Goal: Task Accomplishment & Management: Manage account settings

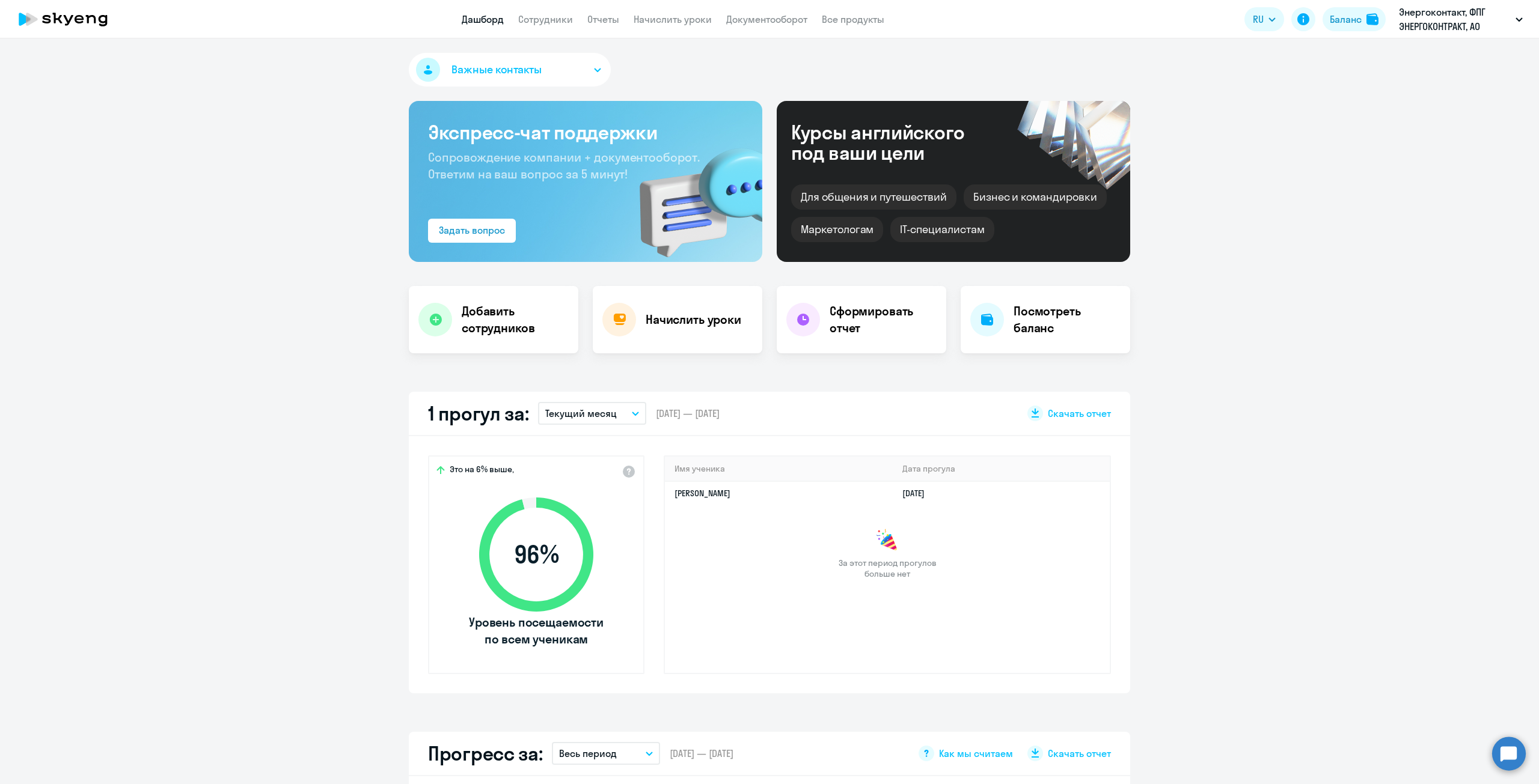
select select "100"
click at [542, 28] on app-header "Дашборд Сотрудники Отчеты Начислить уроки Документооборот Все продукты Дашборд …" at bounding box center [770, 19] width 1539 height 39
click at [546, 18] on link "Сотрудники" at bounding box center [545, 19] width 55 height 12
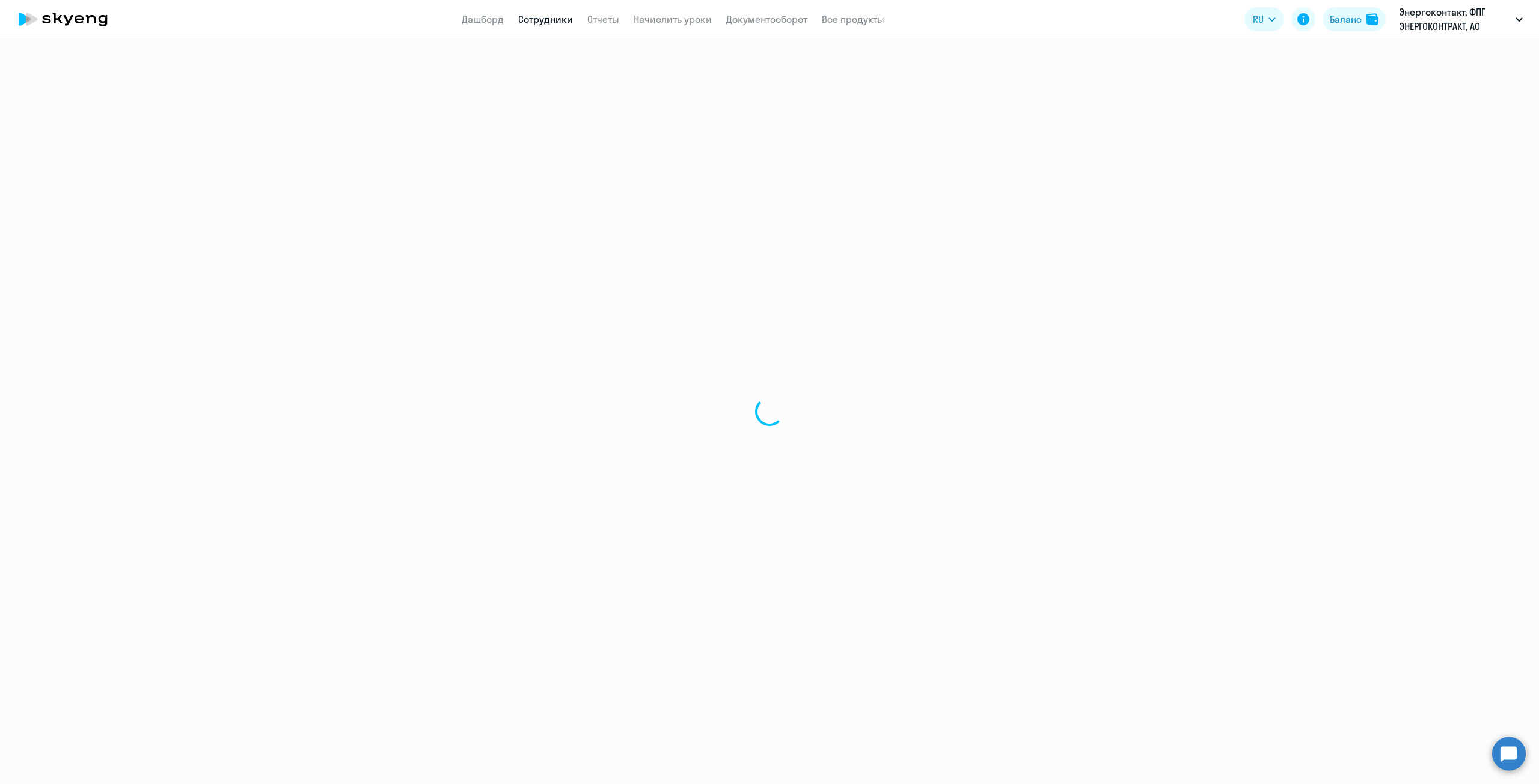
select select "30"
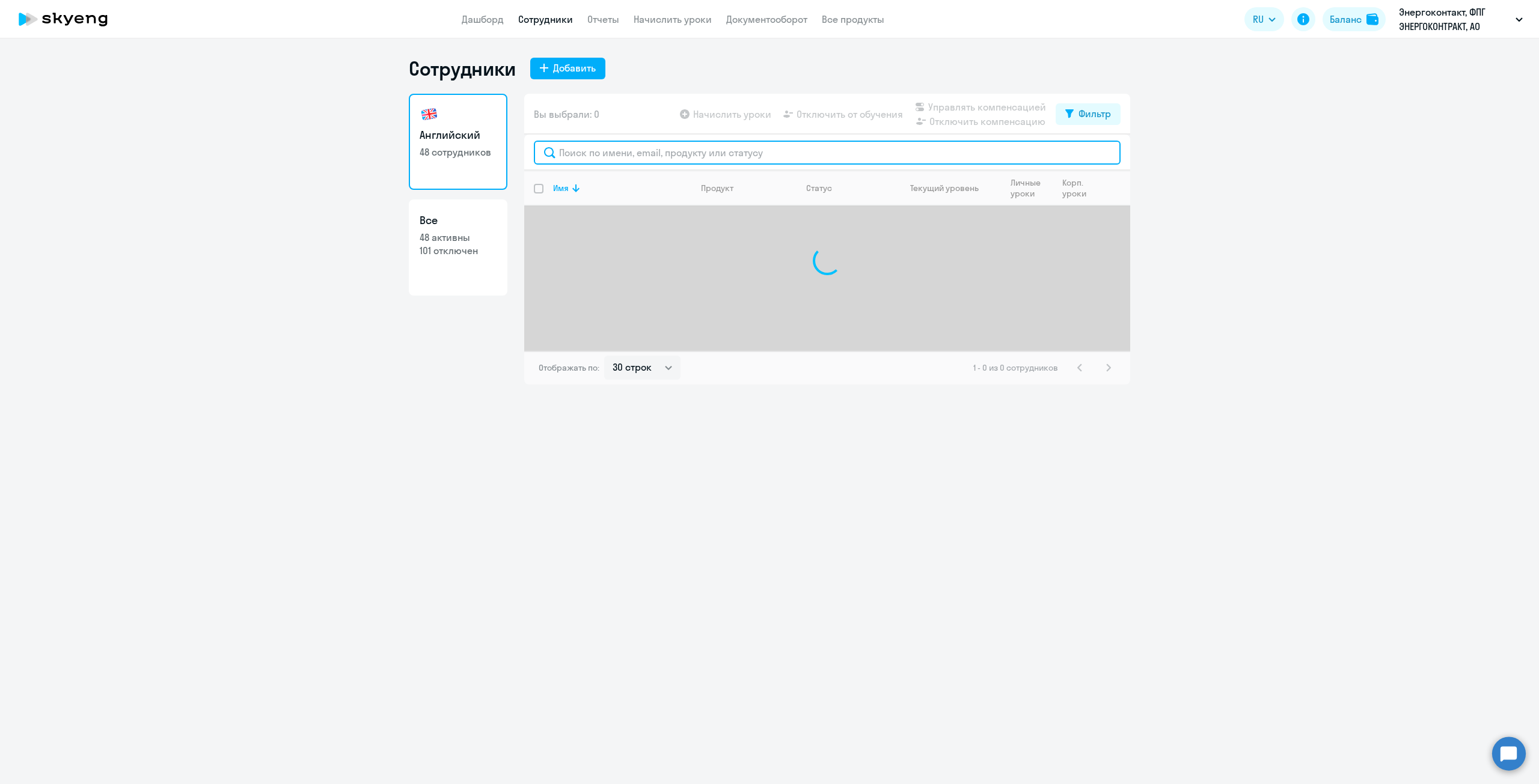
click at [608, 156] on input "text" at bounding box center [827, 152] width 587 height 24
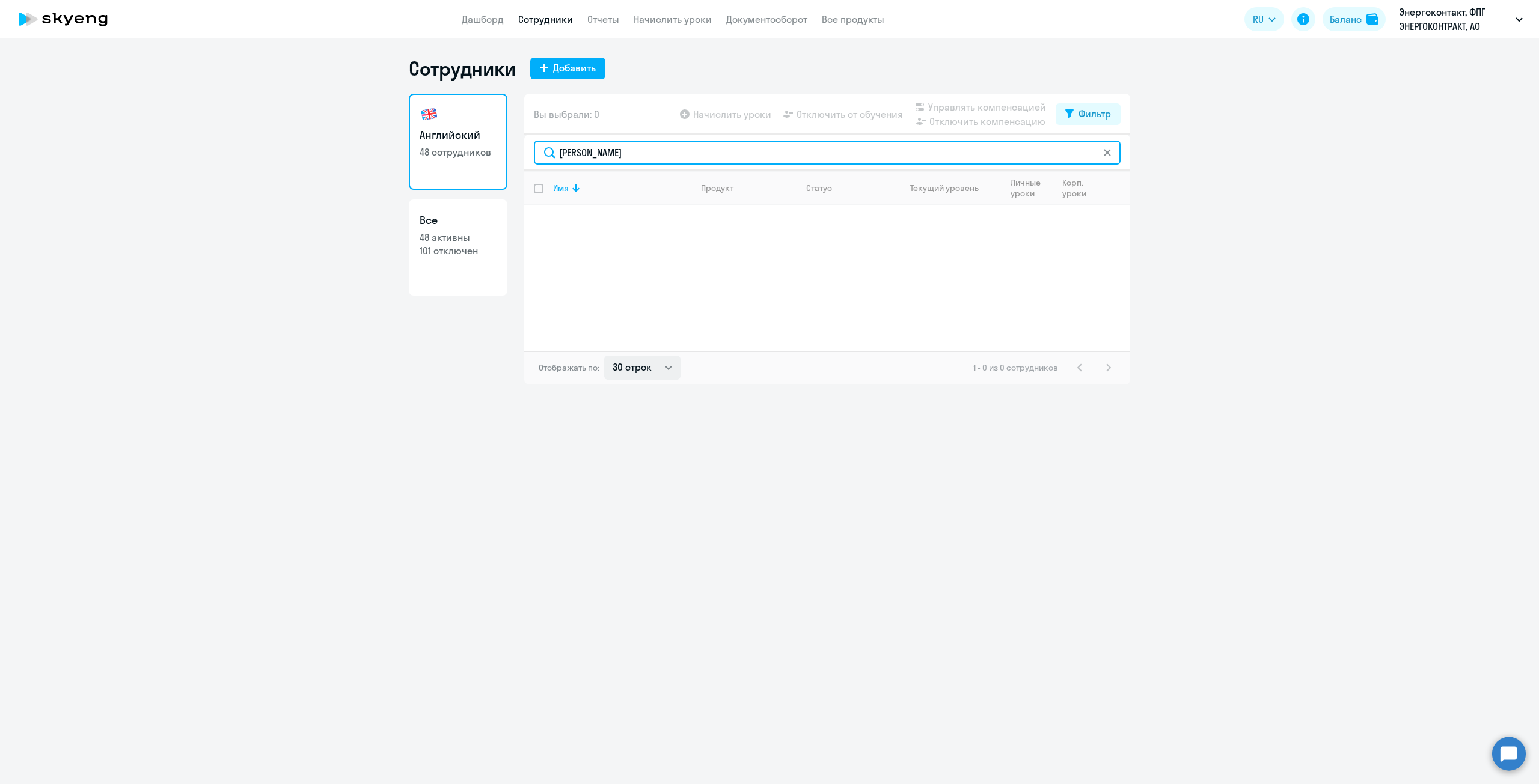
type input "[PERSON_NAME]"
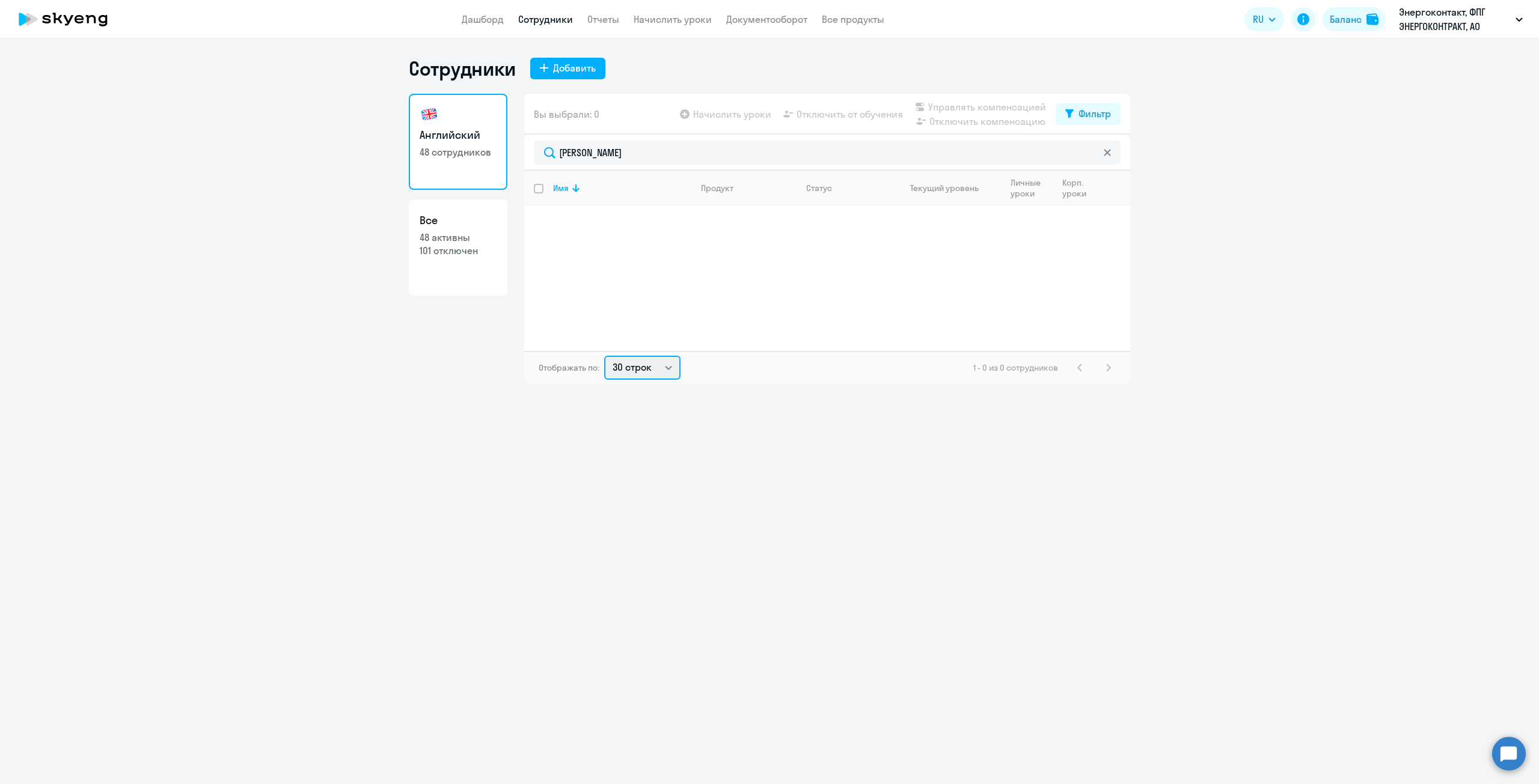
click at [661, 368] on select "30 строк 50 строк 100 строк" at bounding box center [642, 367] width 76 height 24
select select "100"
click at [604, 356] on select "30 строк 50 строк 100 строк" at bounding box center [642, 367] width 76 height 24
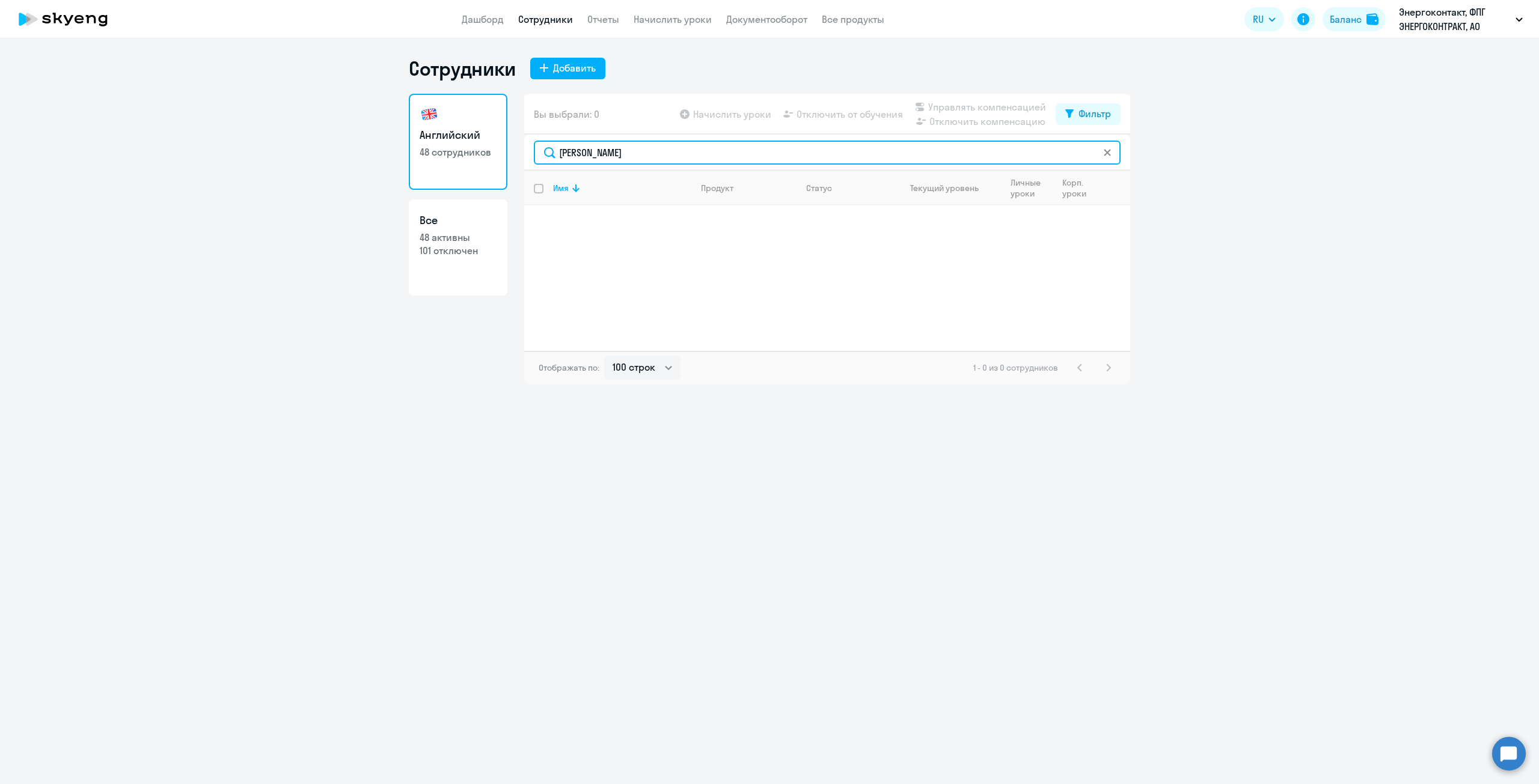
click at [624, 144] on input "[PERSON_NAME]" at bounding box center [827, 152] width 587 height 24
type input "капра"
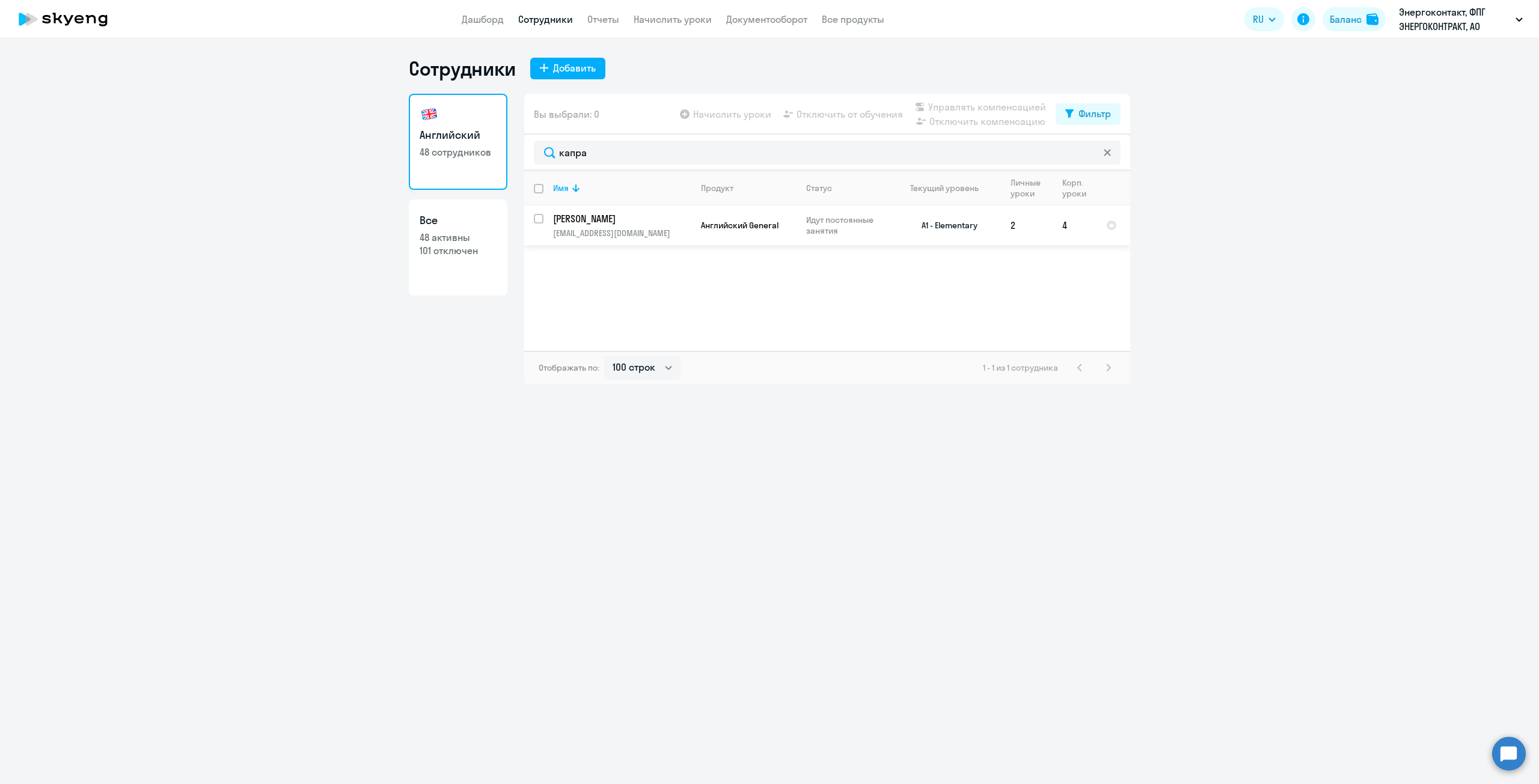
click at [647, 227] on td "[PERSON_NAME] [PERSON_NAME][EMAIL_ADDRESS][DOMAIN_NAME]" at bounding box center [617, 225] width 148 height 39
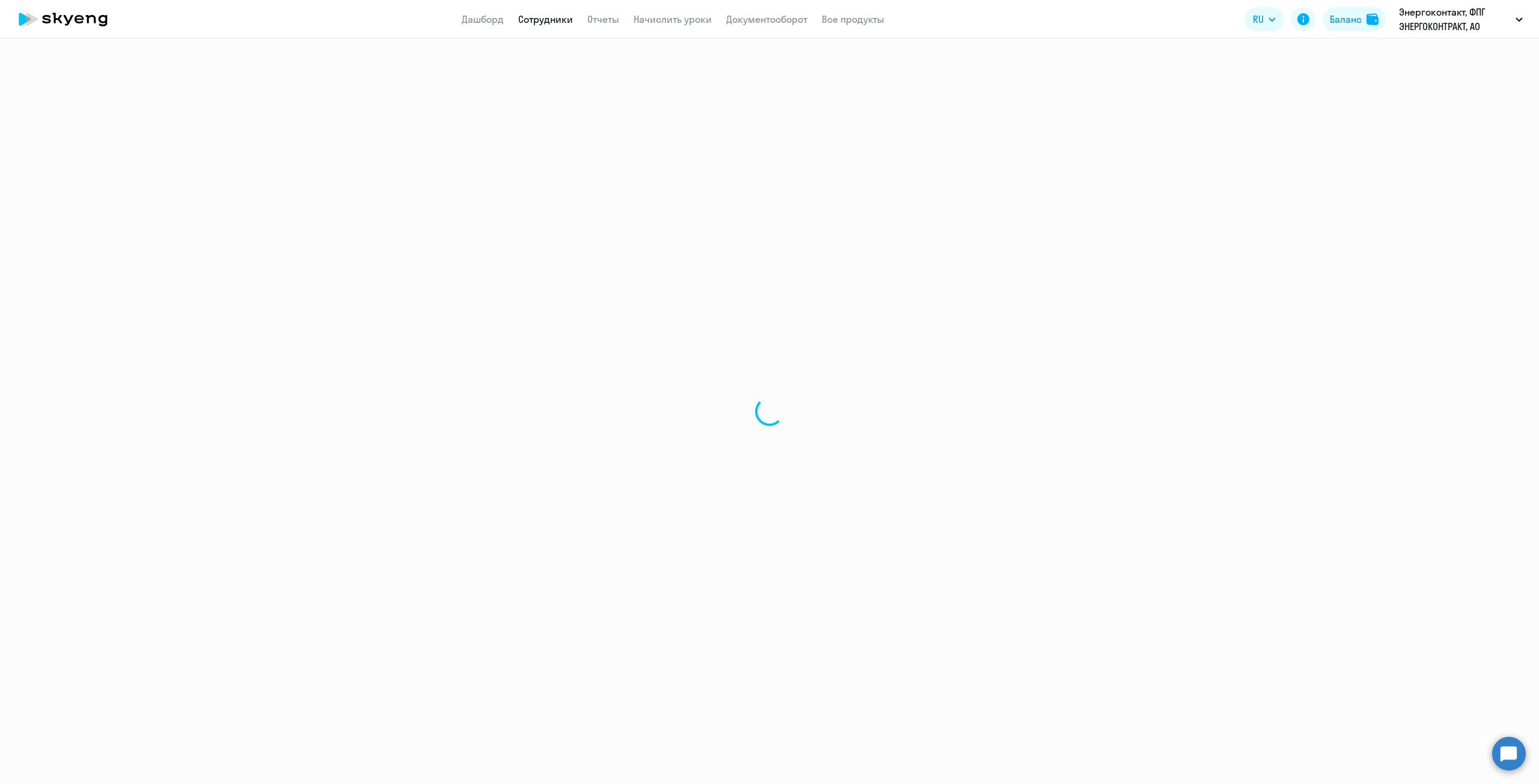
select select "english"
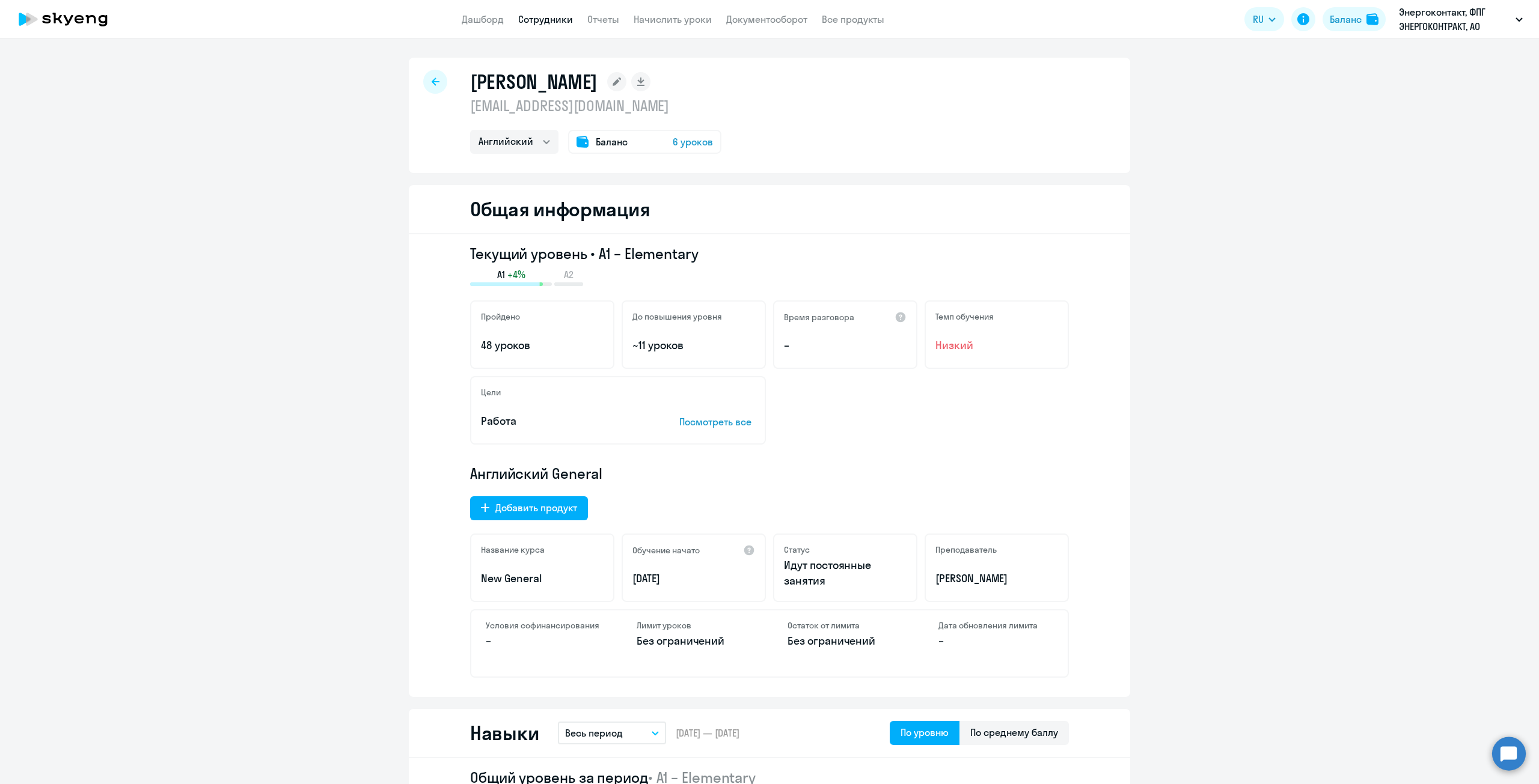
click at [425, 80] on div at bounding box center [434, 81] width 24 height 24
select select "30"
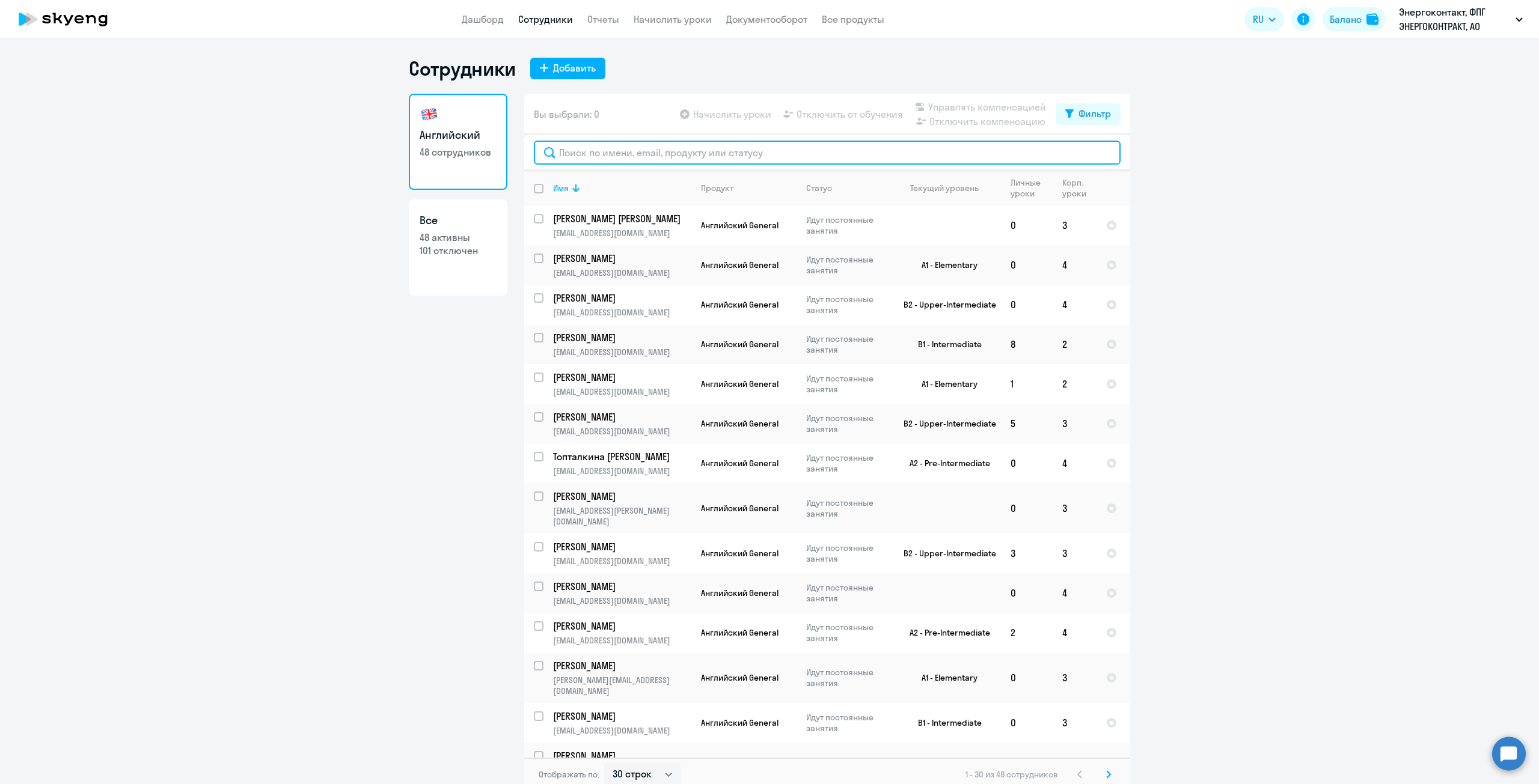
click at [632, 156] on input "text" at bounding box center [827, 152] width 587 height 24
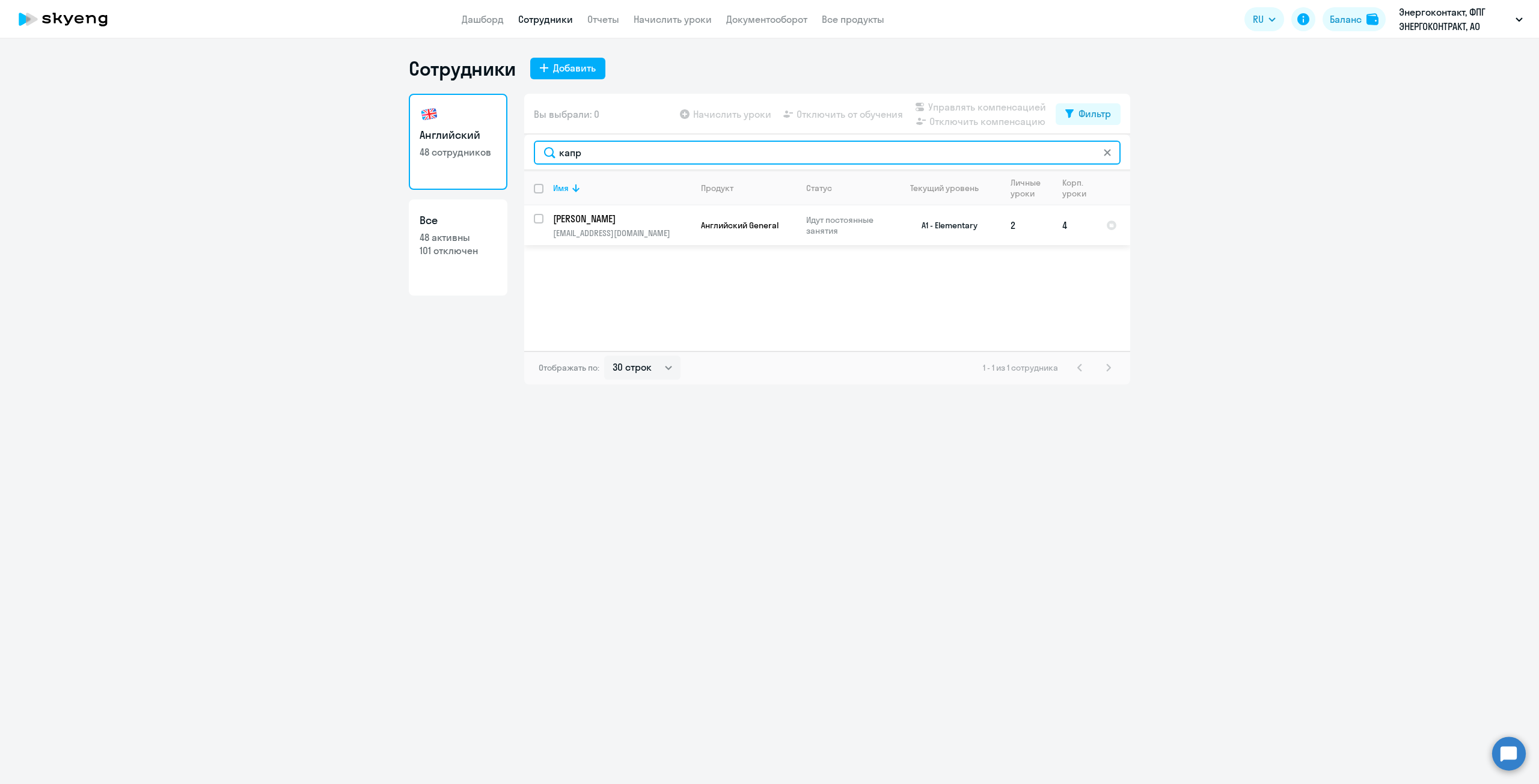
type input "капр"
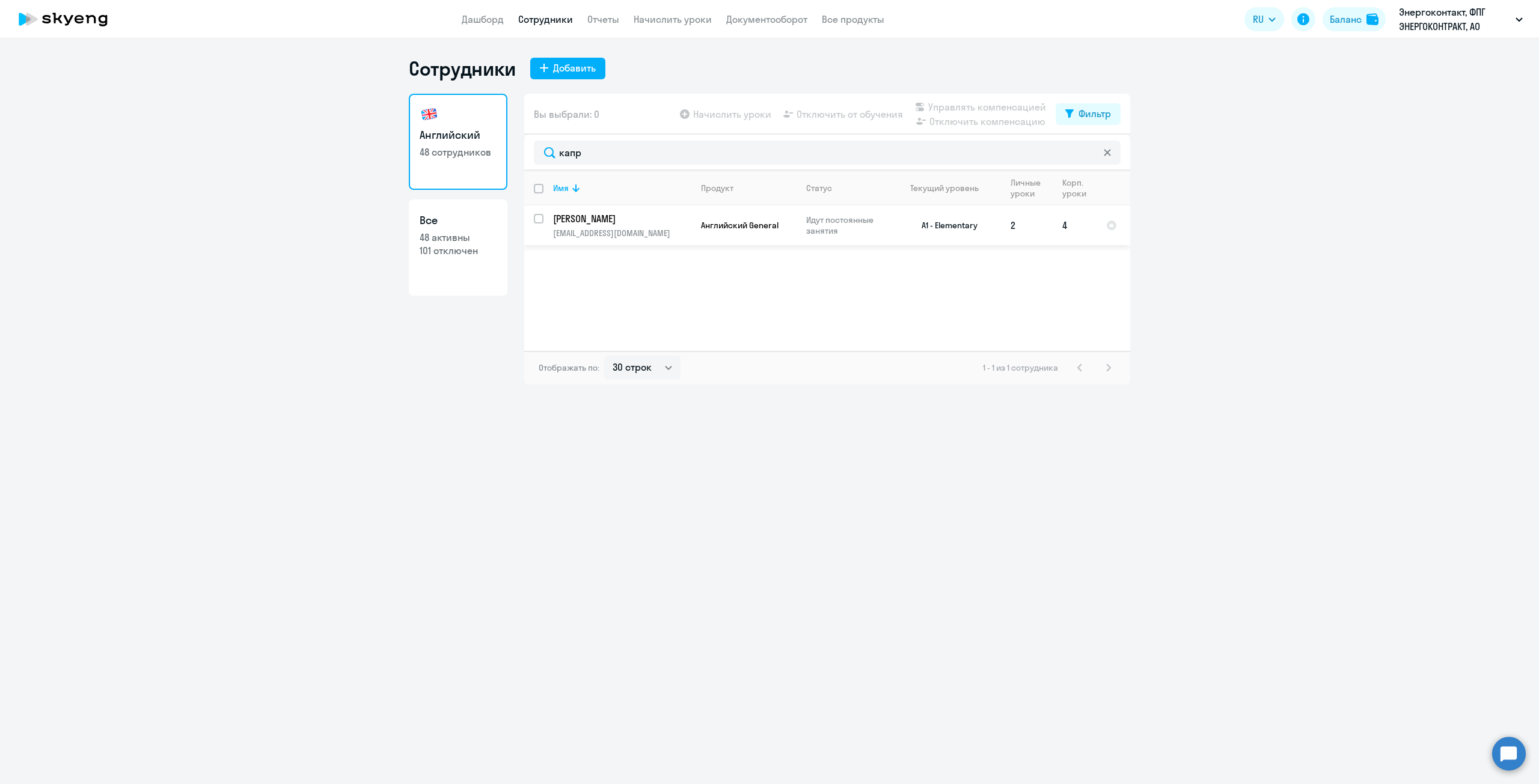
click at [543, 218] on td "[PERSON_NAME] [PERSON_NAME][EMAIL_ADDRESS][DOMAIN_NAME]" at bounding box center [617, 225] width 148 height 39
select select "english"
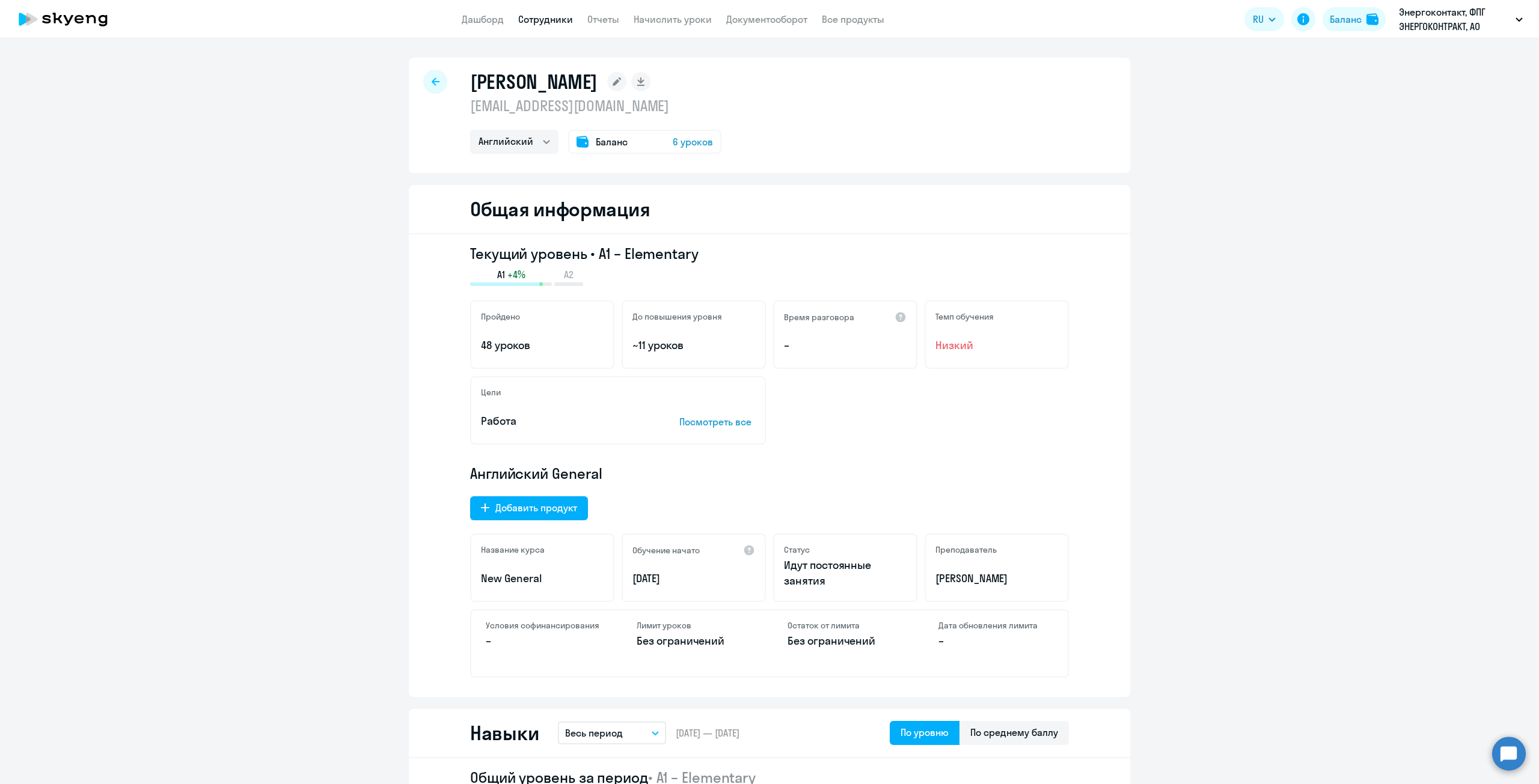
click at [432, 83] on icon at bounding box center [436, 82] width 8 height 8
select select "30"
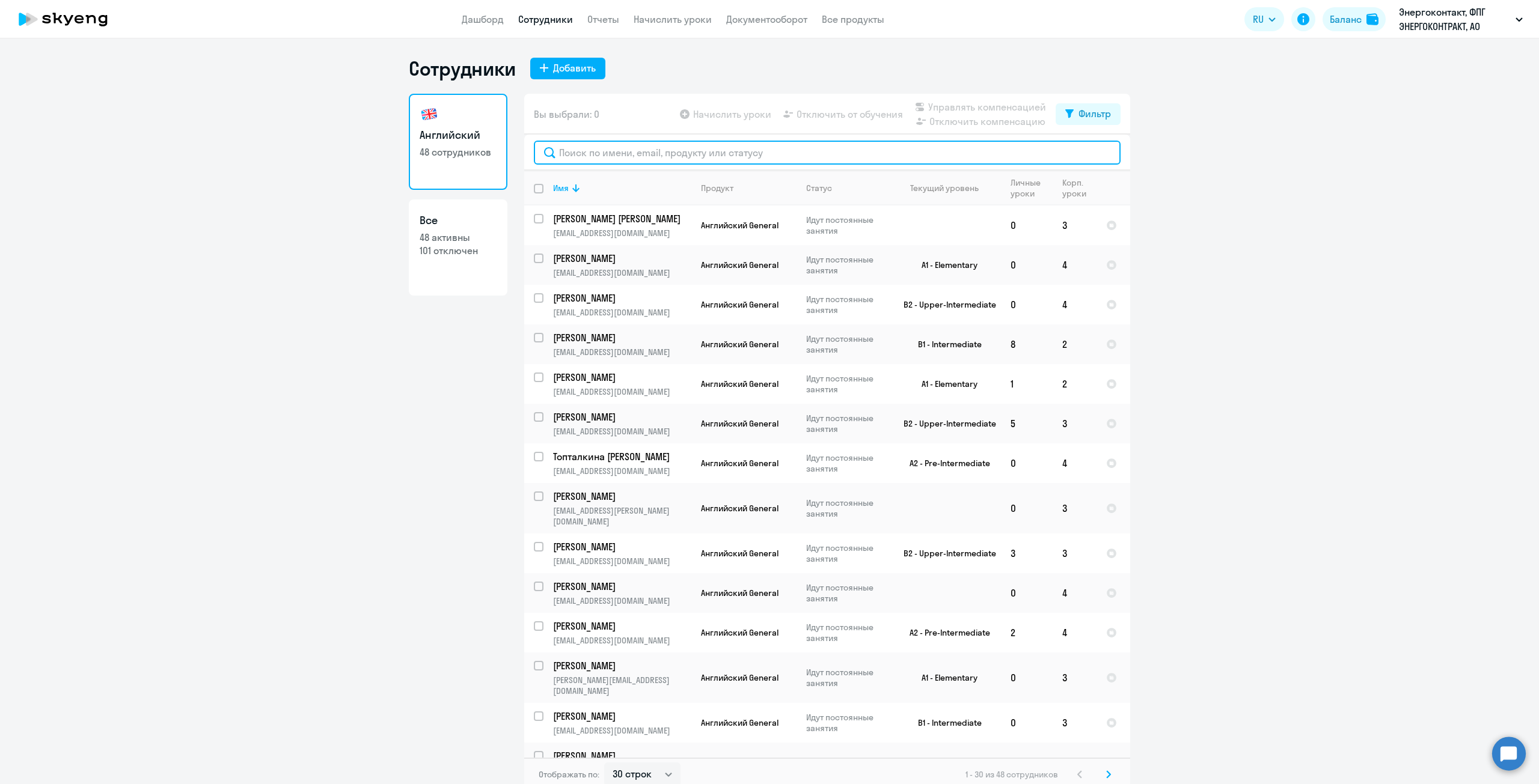
click at [579, 161] on input "text" at bounding box center [827, 152] width 587 height 24
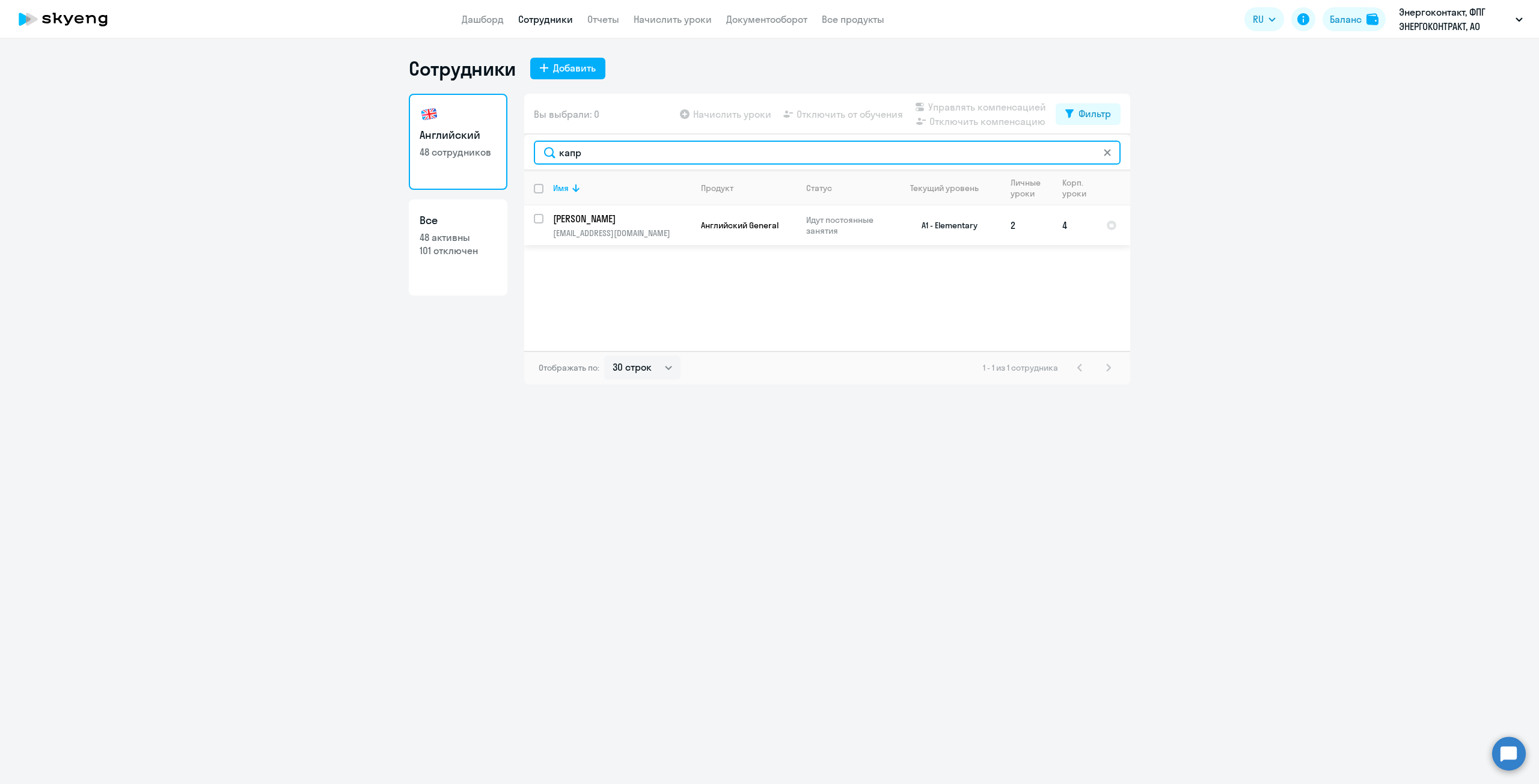
type input "капр"
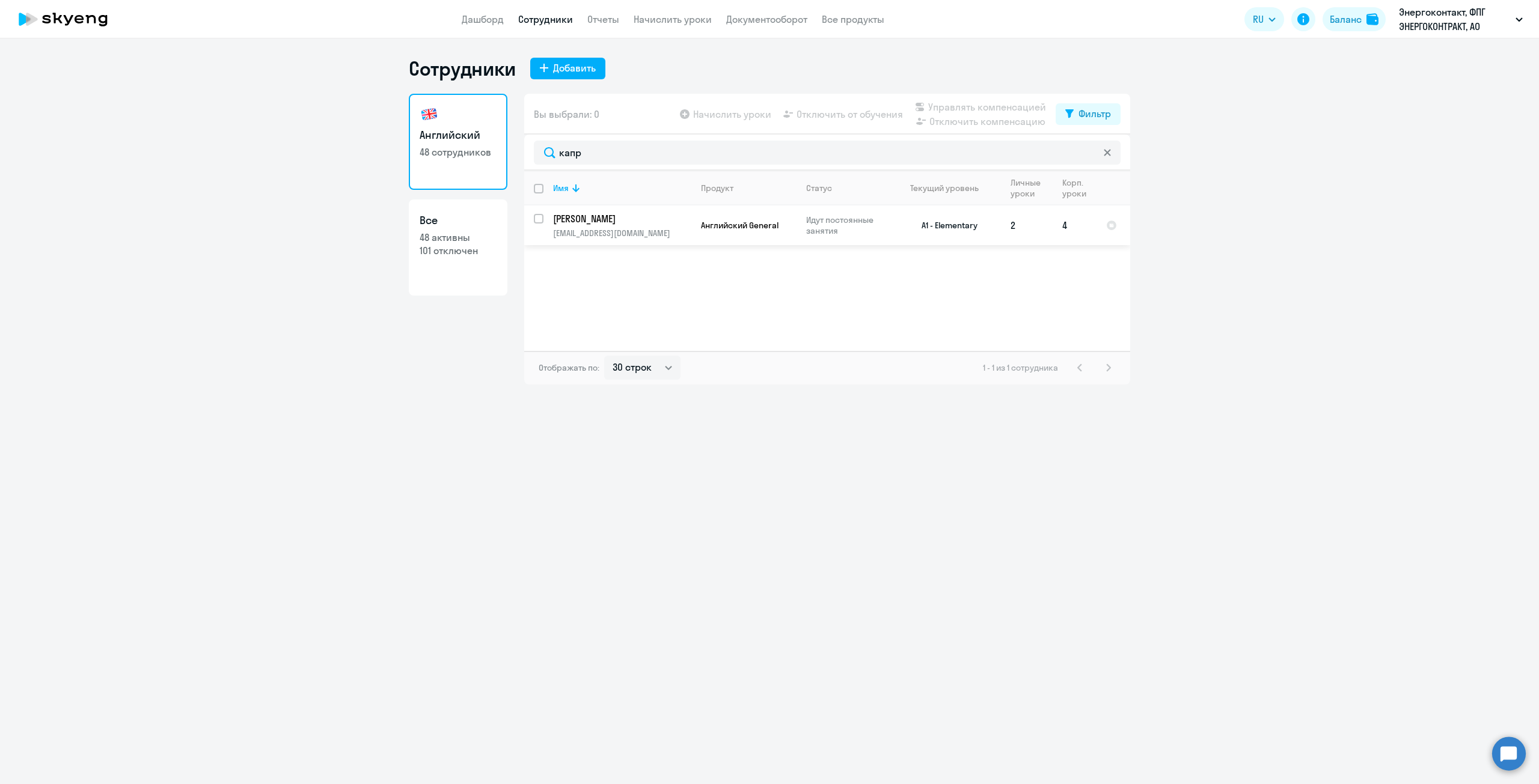
click at [542, 218] on input "select row 12286687" at bounding box center [545, 225] width 24 height 24
checkbox input "true"
click at [844, 116] on span "Отключить от обучения" at bounding box center [850, 115] width 107 height 15
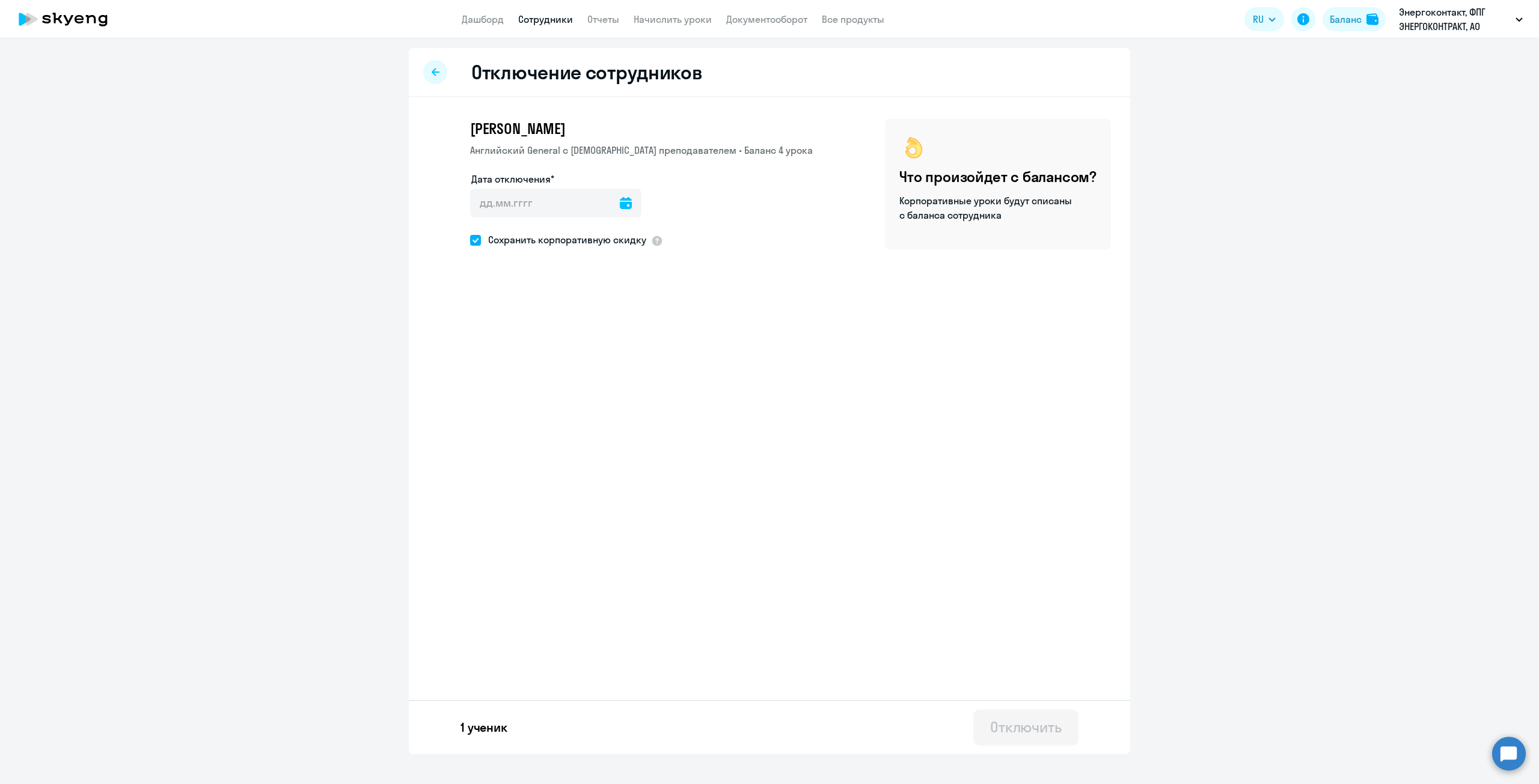
click at [624, 198] on icon at bounding box center [625, 203] width 12 height 12
click at [582, 347] on span "10" at bounding box center [583, 340] width 21 height 21
type input "[DATE]"
click at [475, 247] on label "Сохранить корпоративную скидку" at bounding box center [558, 239] width 176 height 16
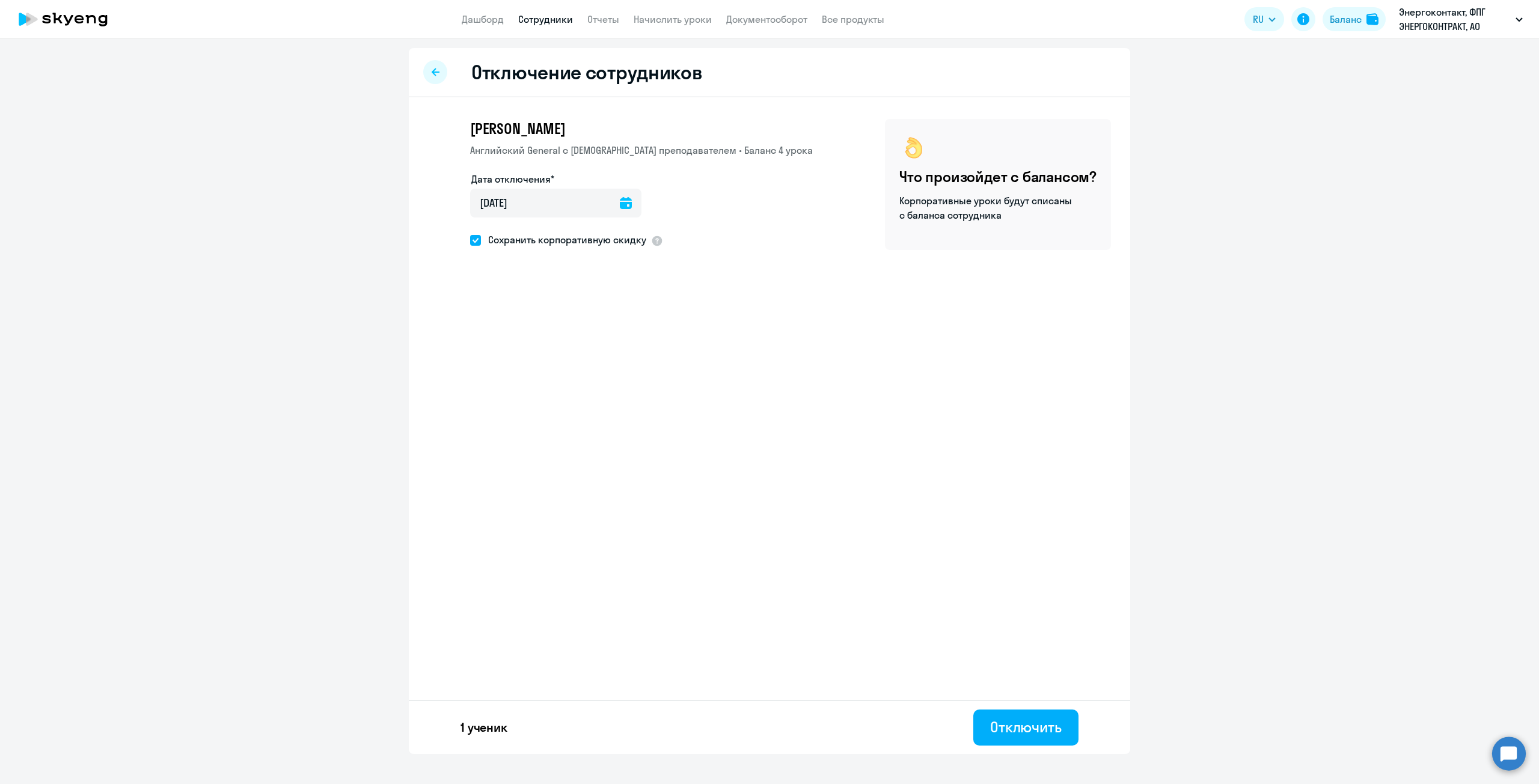
click at [470, 240] on input "Сохранить корпоративную скидку" at bounding box center [470, 240] width 1 height 1
checkbox input "false"
click at [1037, 721] on div "Отключить" at bounding box center [1025, 727] width 71 height 19
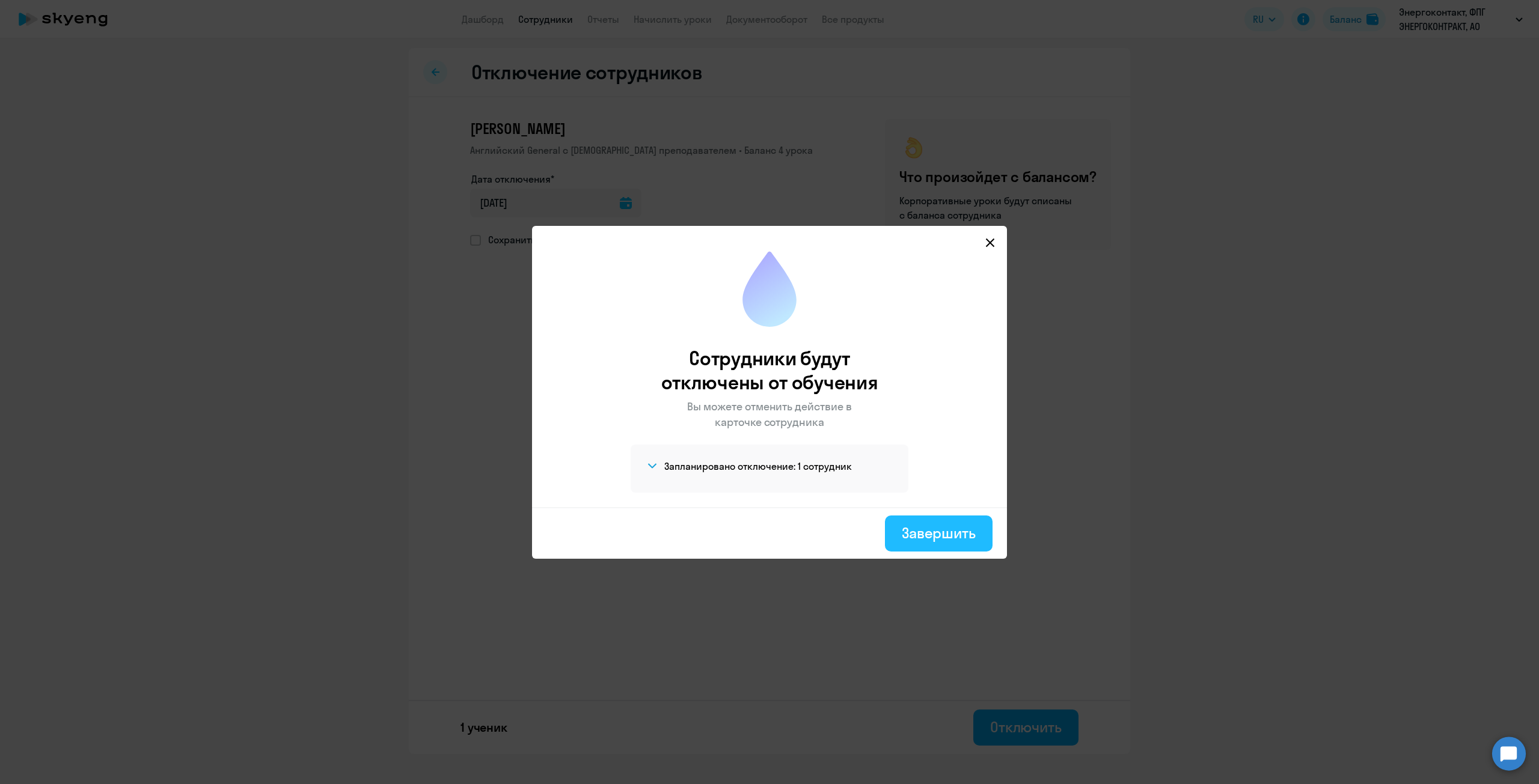
click at [944, 536] on div "Завершить" at bounding box center [938, 532] width 74 height 19
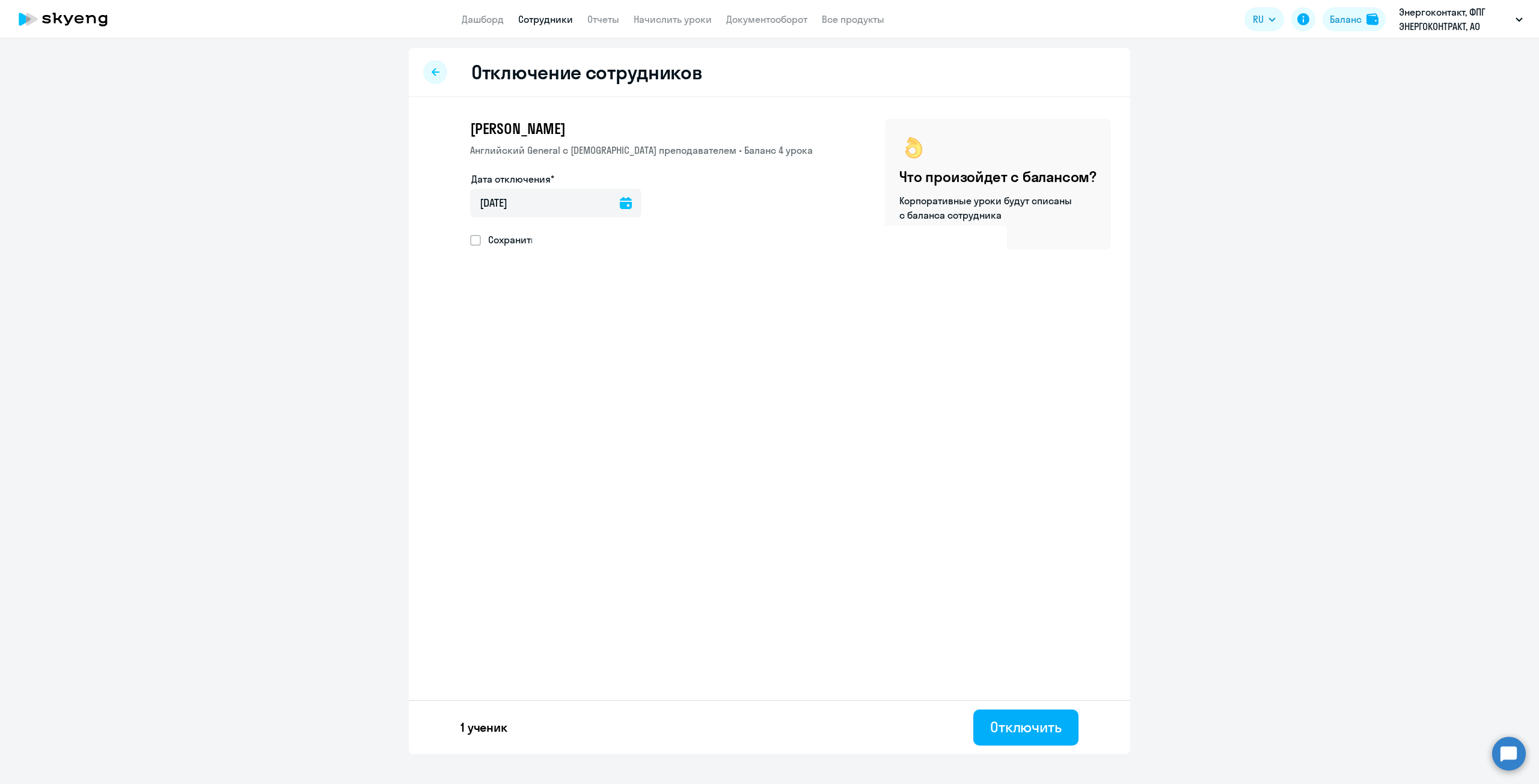
select select "30"
